Goal: Complete application form

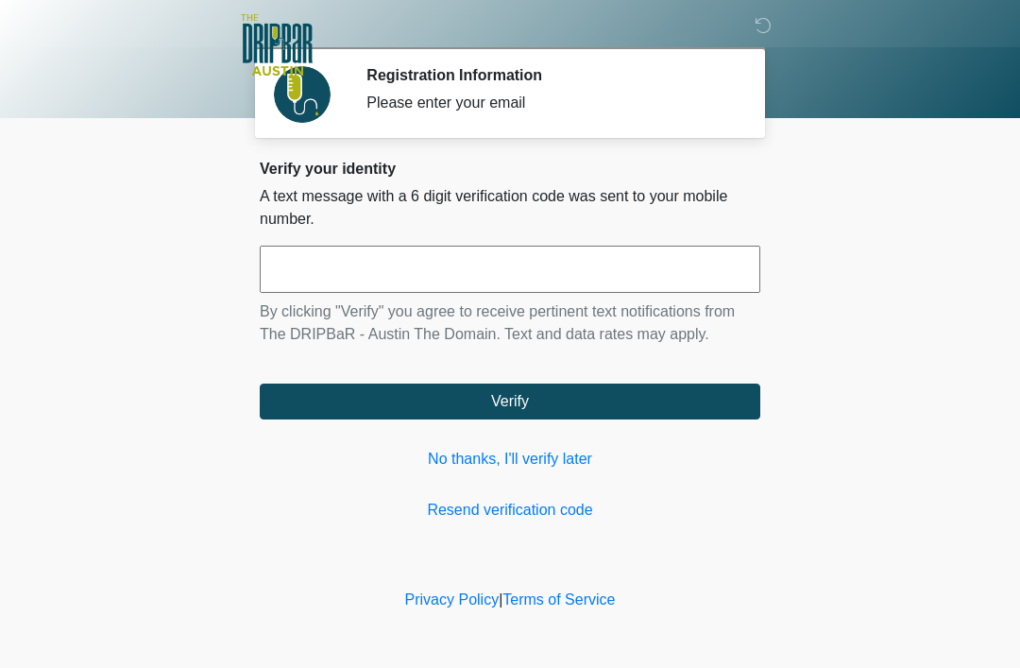
click at [530, 454] on link "No thanks, I'll verify later" at bounding box center [510, 459] width 501 height 23
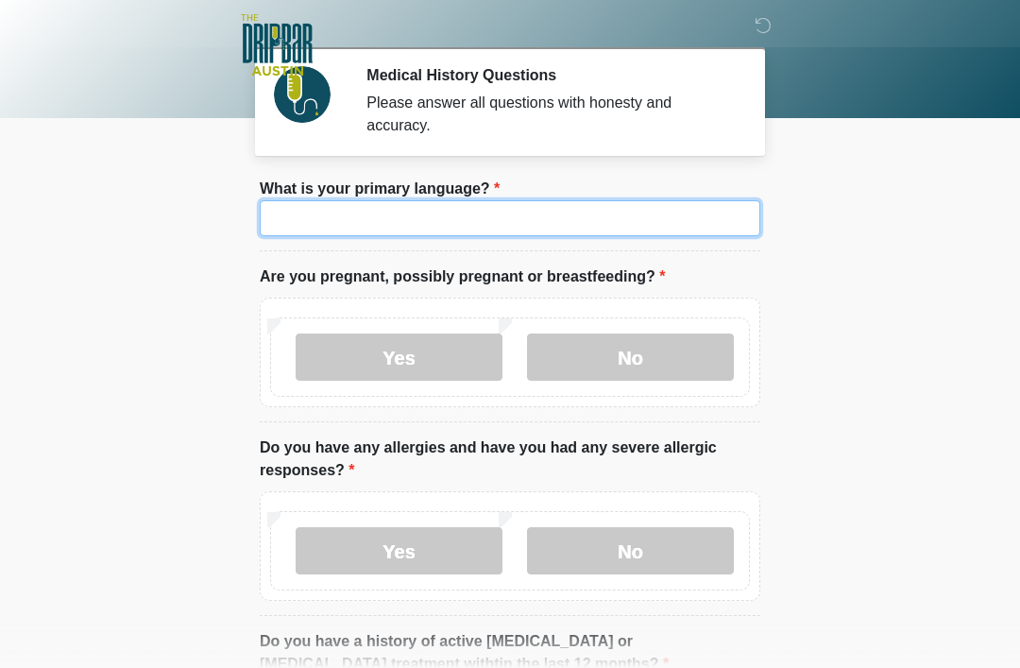
click at [441, 232] on input "What is your primary language?" at bounding box center [510, 218] width 501 height 36
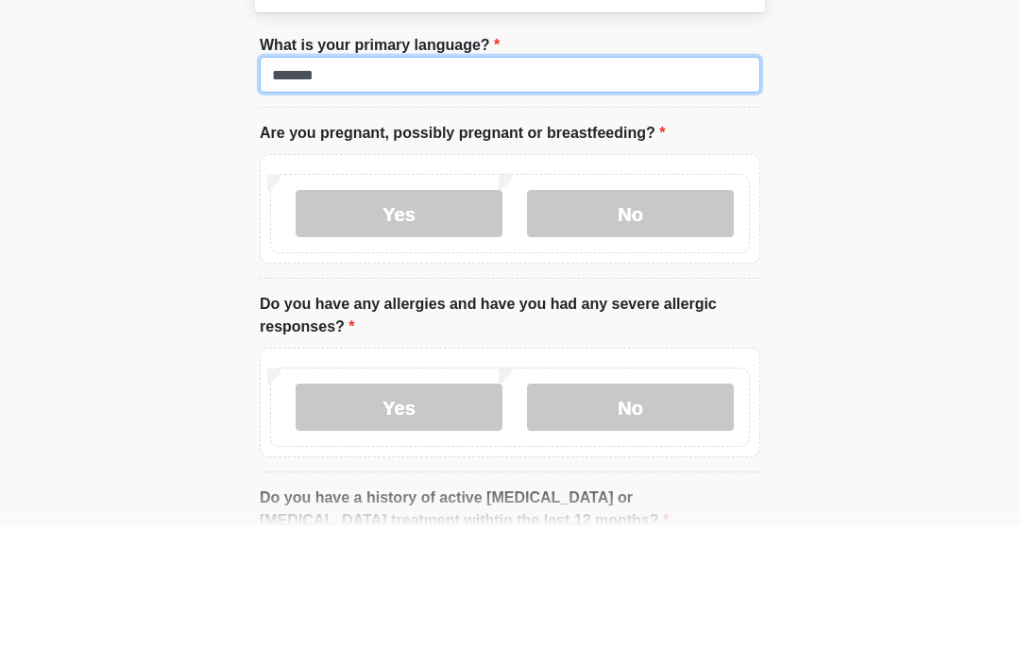
type input "*******"
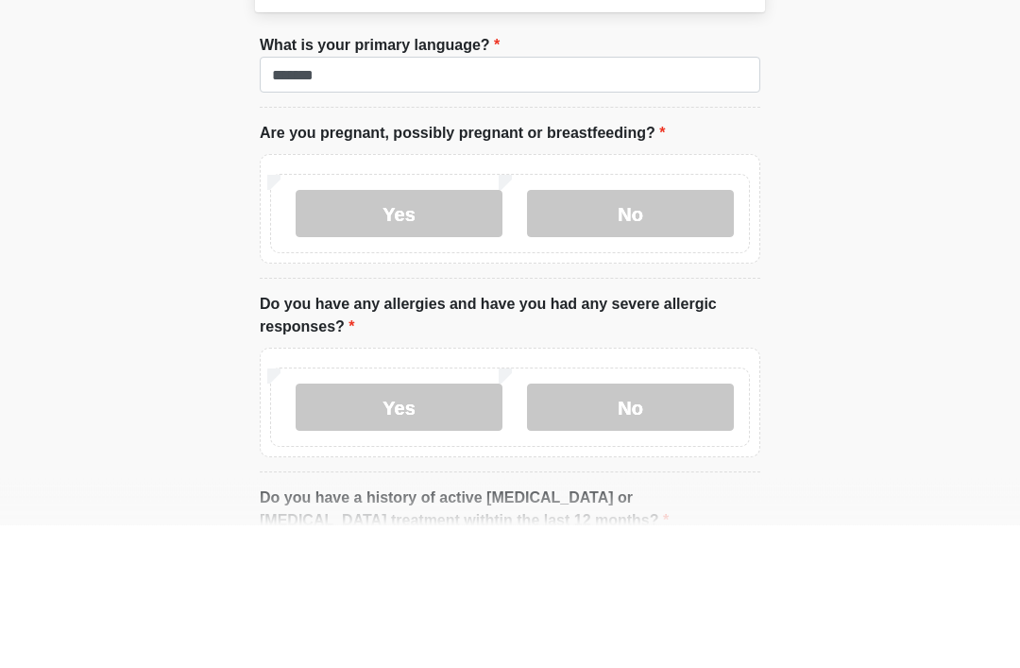
click at [635, 333] on label "No" at bounding box center [630, 356] width 207 height 47
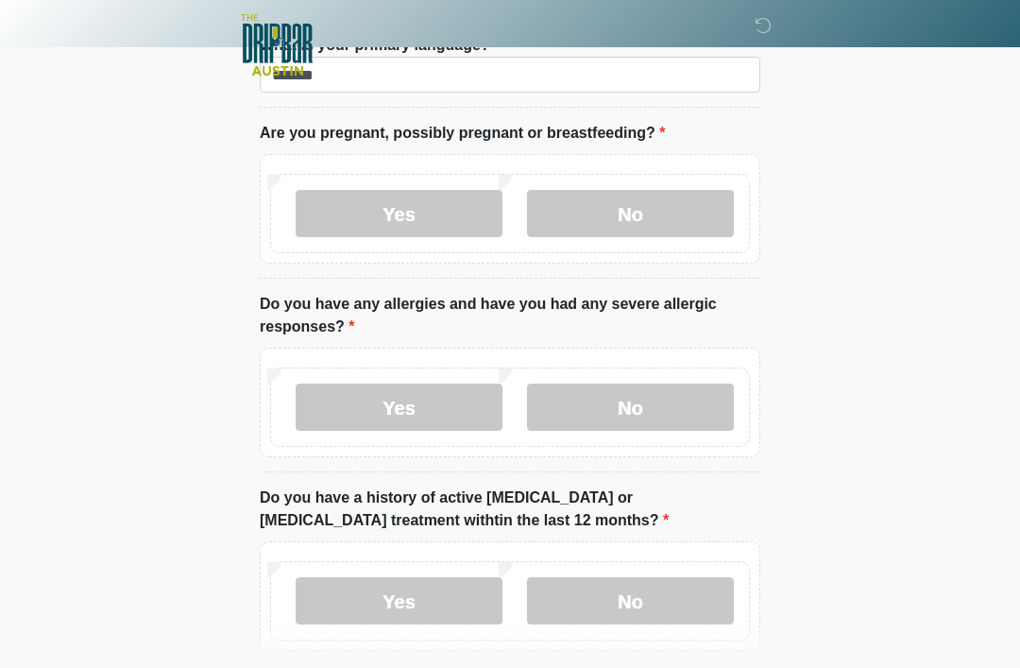
click at [406, 395] on label "Yes" at bounding box center [399, 407] width 207 height 47
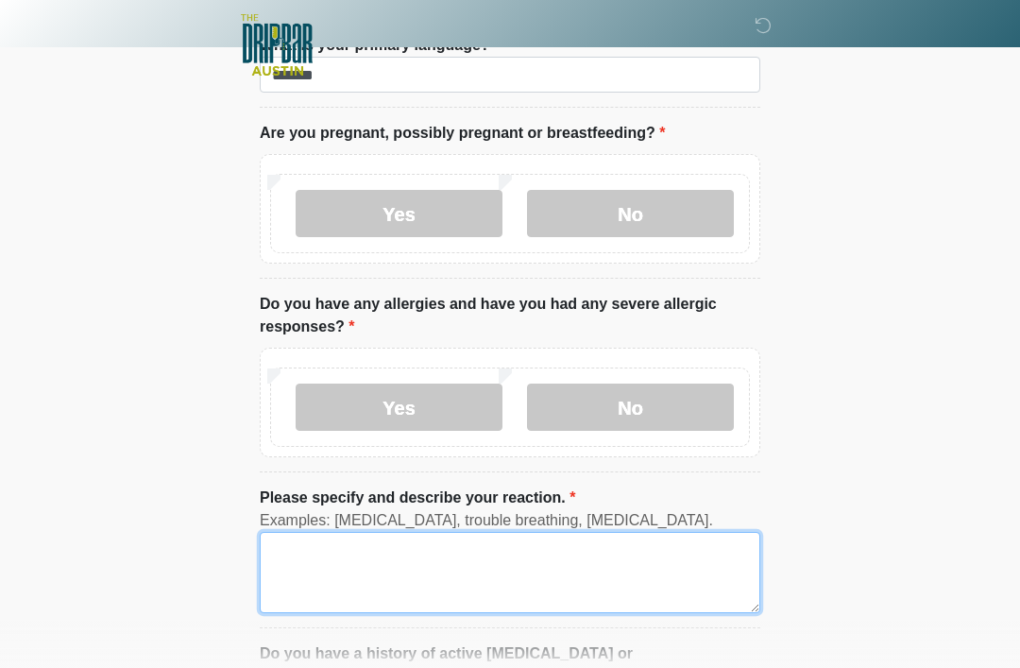
click at [309, 547] on textarea "Please specify and describe your reaction." at bounding box center [510, 572] width 501 height 81
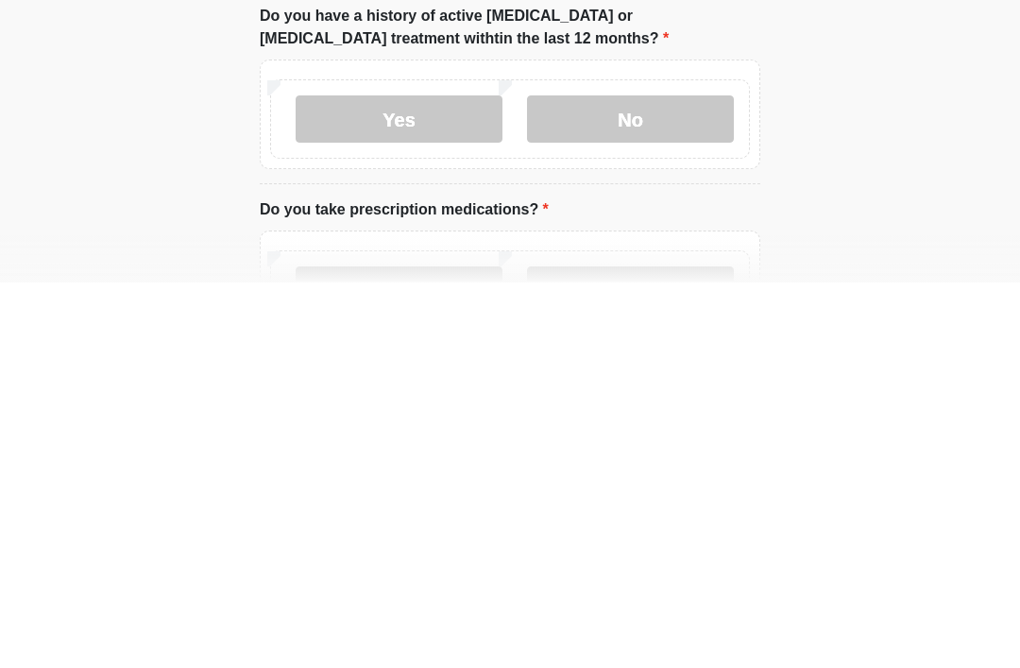
scroll to position [399, 0]
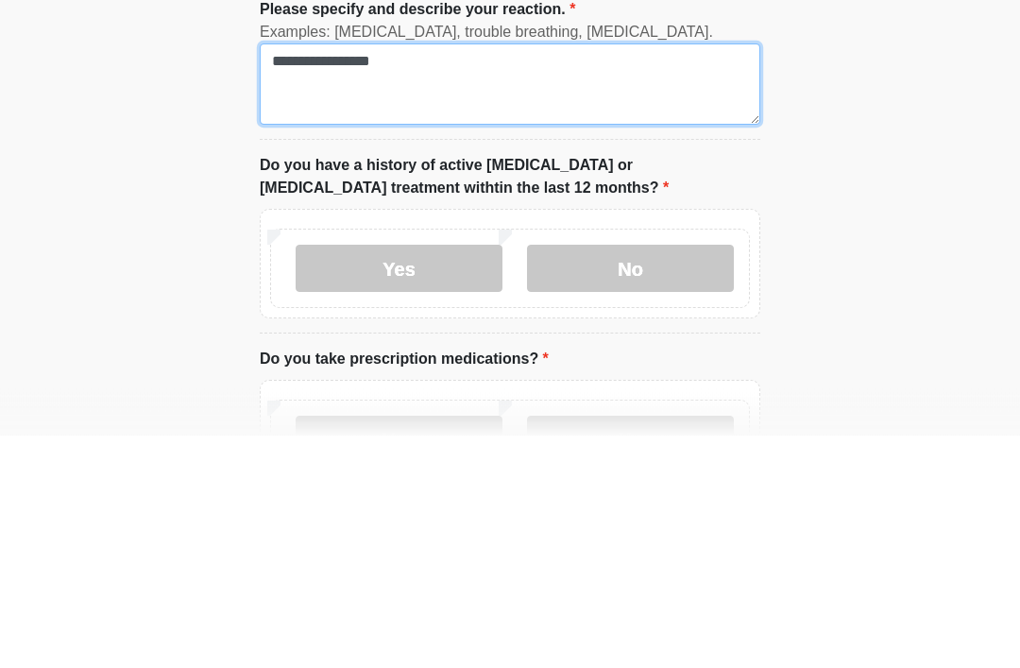
type textarea "**********"
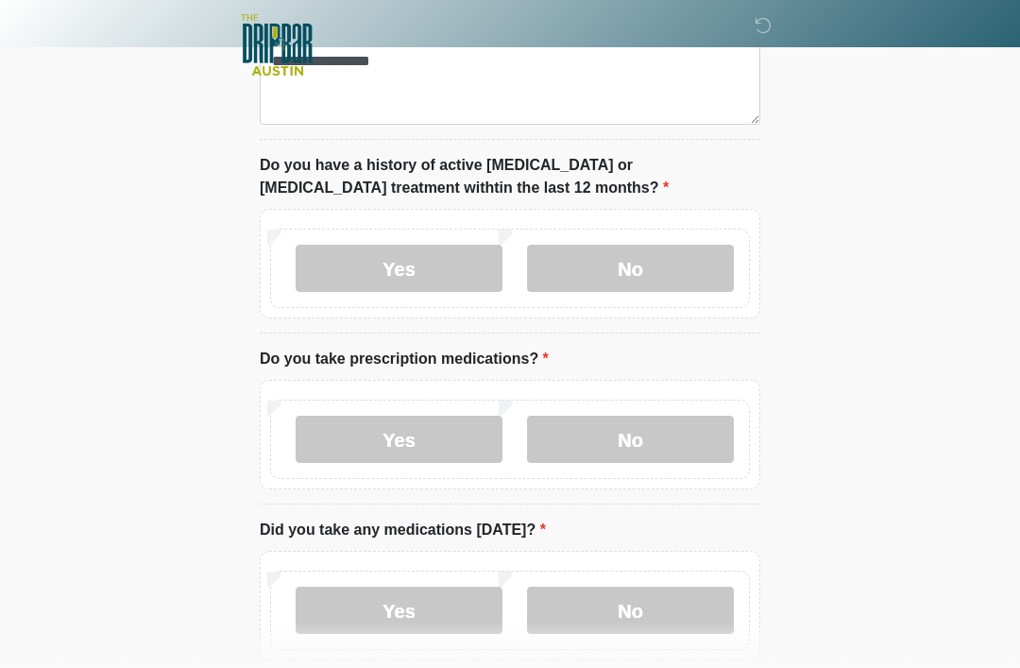
click at [654, 268] on label "No" at bounding box center [630, 268] width 207 height 47
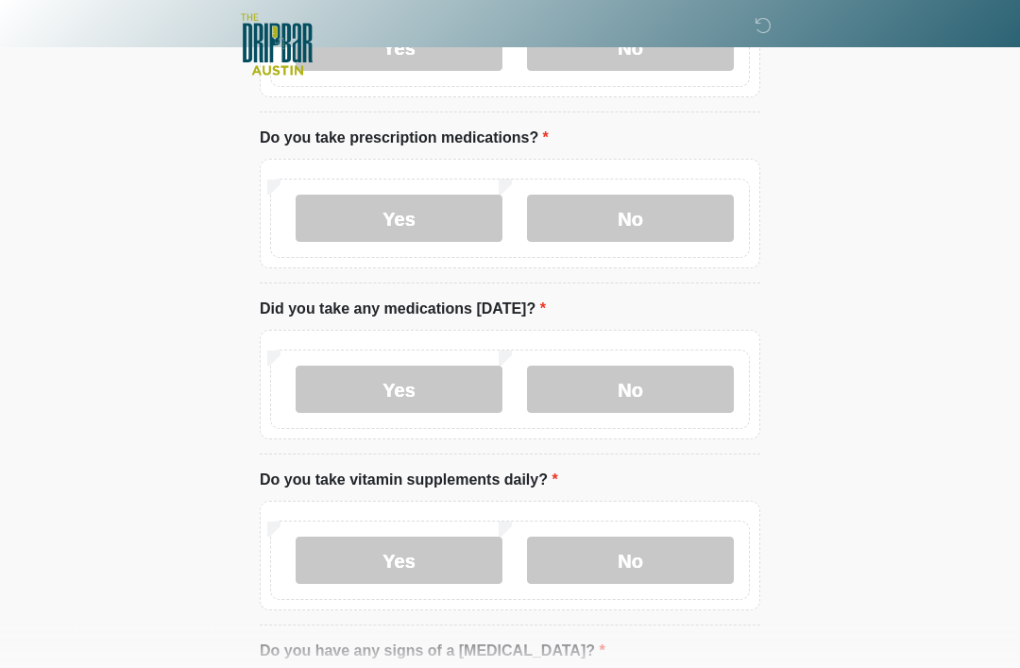
scroll to position [853, 0]
click at [644, 237] on label "No" at bounding box center [630, 218] width 207 height 47
click at [635, 386] on label "No" at bounding box center [630, 389] width 207 height 47
click at [657, 552] on label "No" at bounding box center [630, 560] width 207 height 47
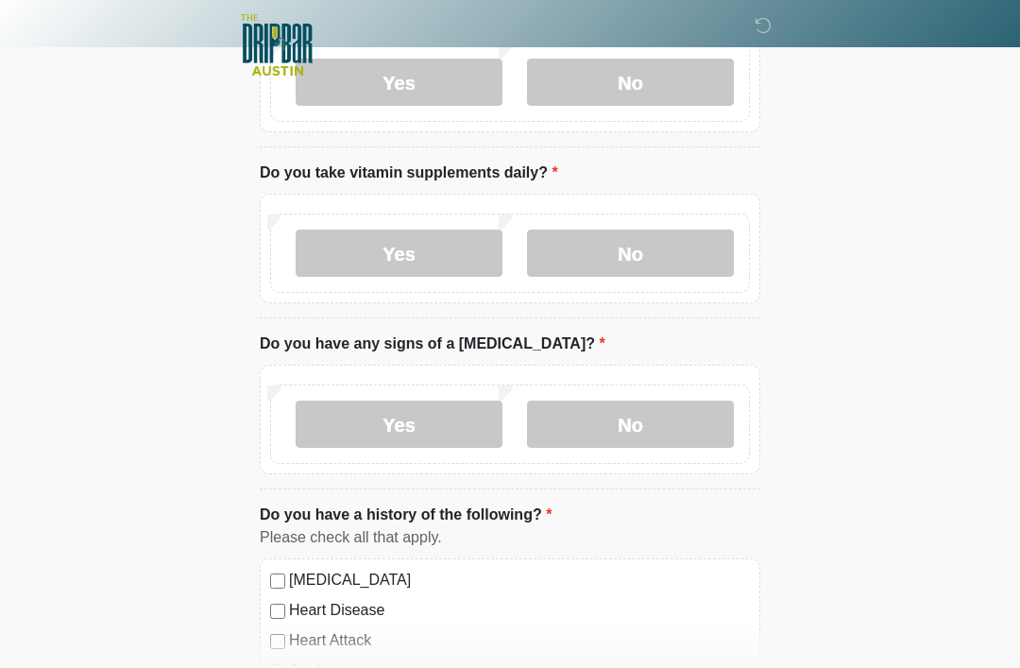
scroll to position [1171, 0]
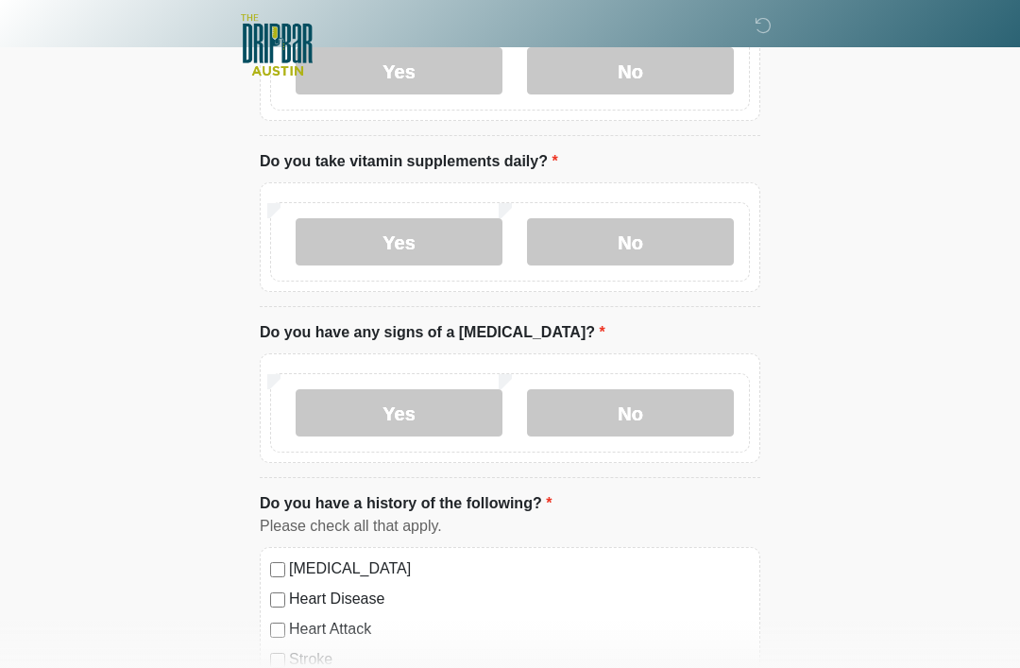
click at [643, 408] on label "No" at bounding box center [630, 412] width 207 height 47
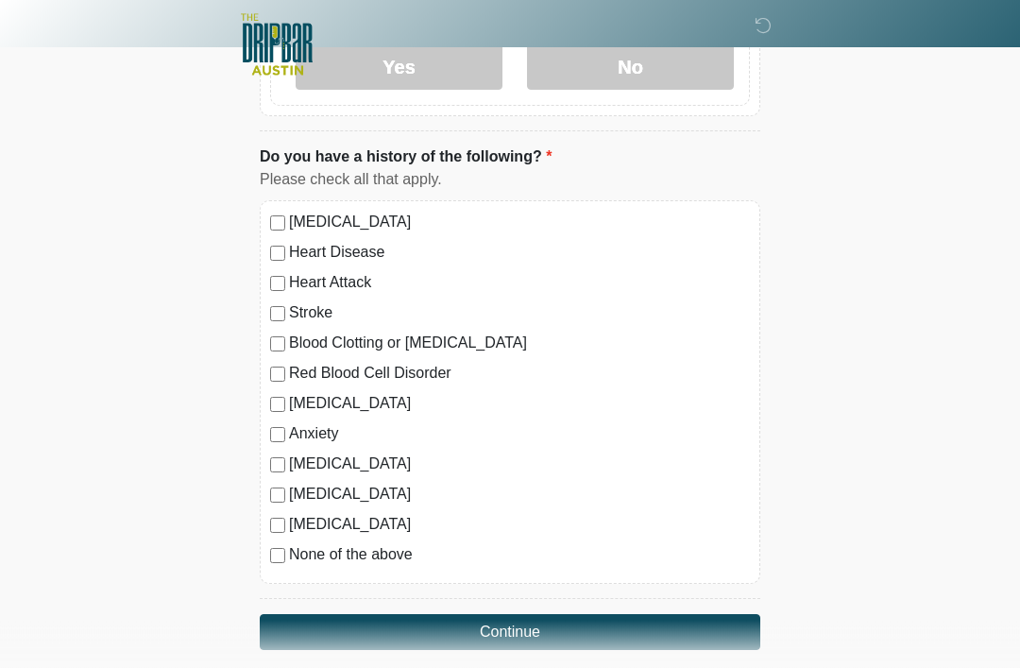
scroll to position [1537, 0]
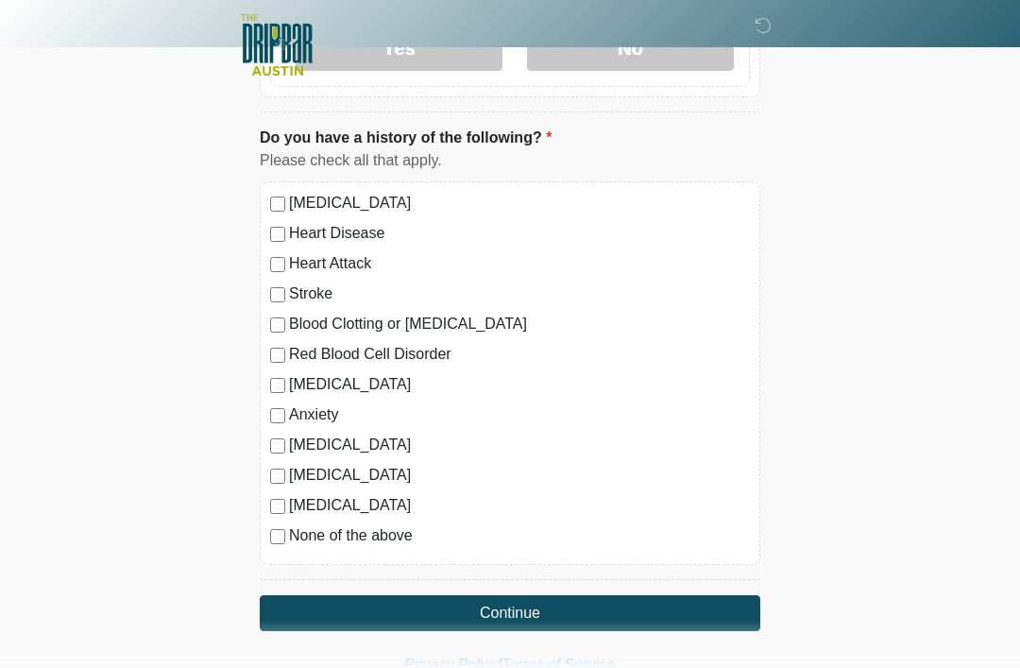
click at [494, 612] on button "Continue" at bounding box center [510, 613] width 501 height 36
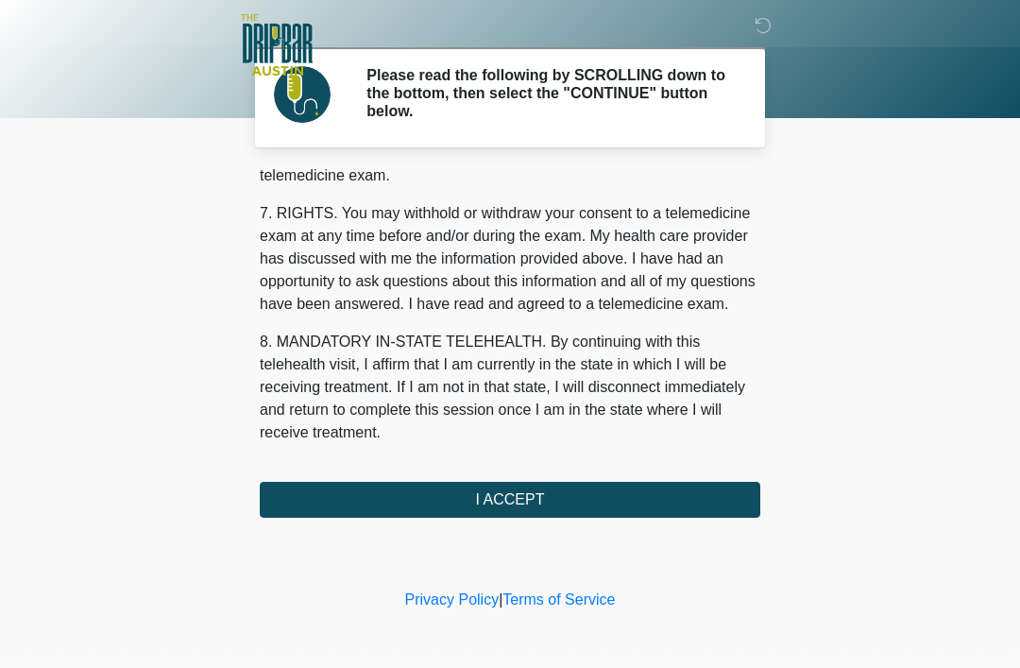
scroll to position [829, 0]
click at [507, 503] on button "I ACCEPT" at bounding box center [510, 500] width 501 height 36
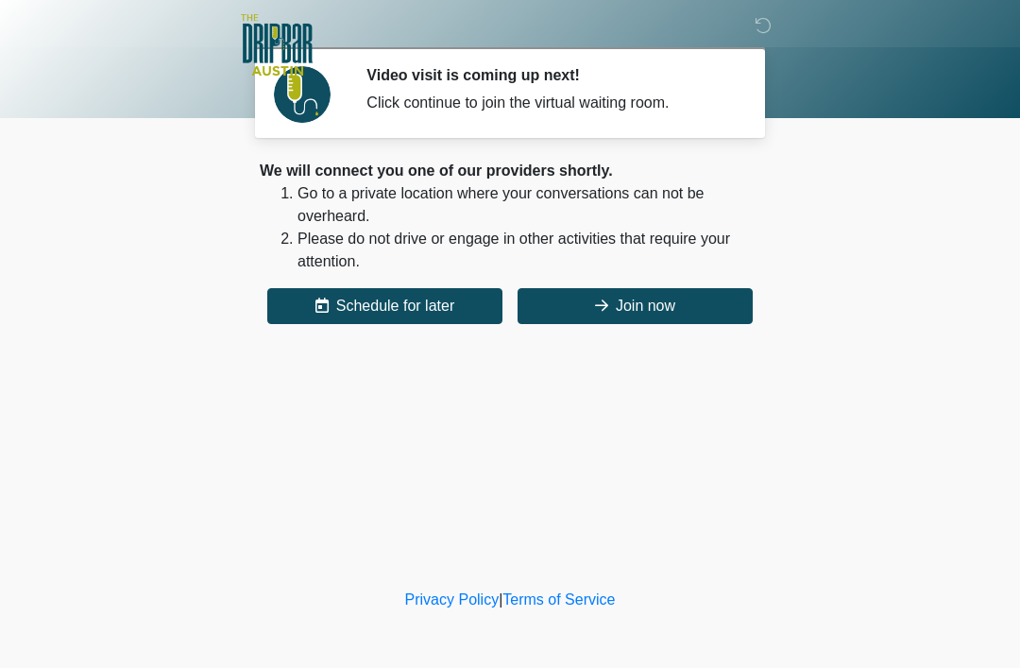
click at [644, 290] on button "Join now" at bounding box center [635, 306] width 235 height 36
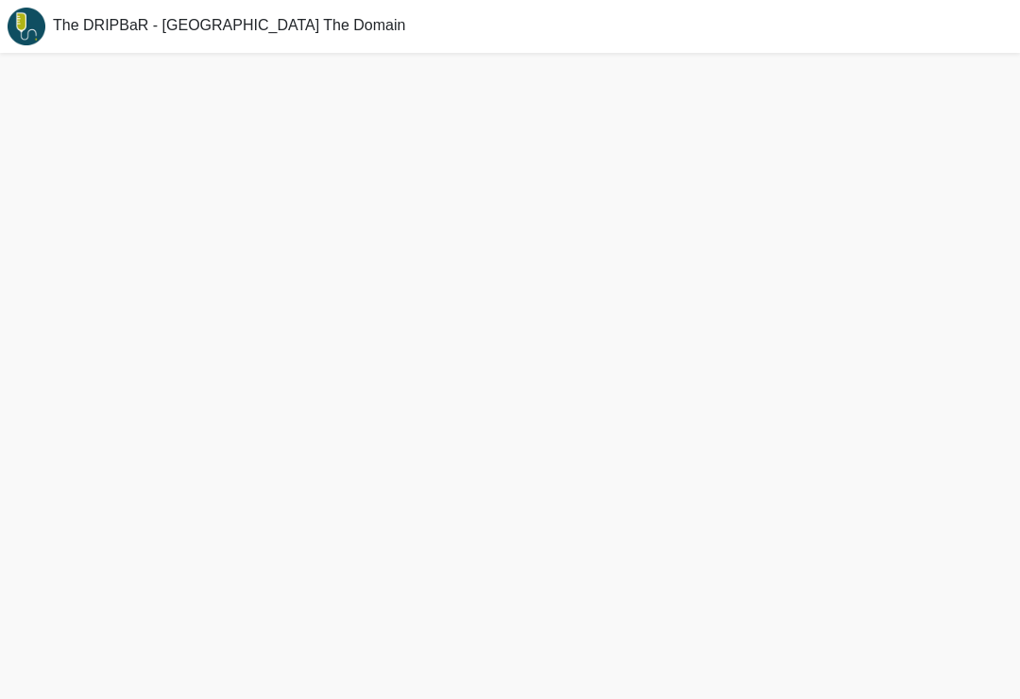
scroll to position [29, 0]
